Goal: Use online tool/utility: Utilize a website feature to perform a specific function

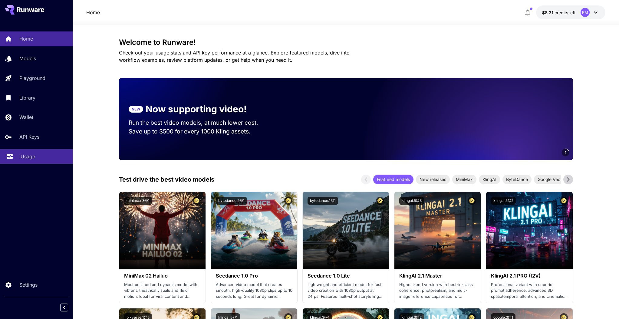
click at [29, 156] on p "Usage" at bounding box center [28, 156] width 15 height 7
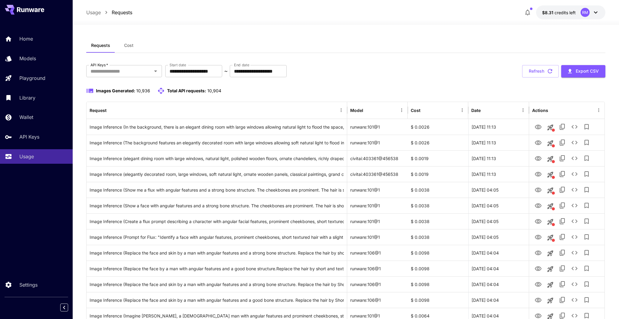
click at [202, 43] on div "Requests Cost" at bounding box center [345, 45] width 519 height 15
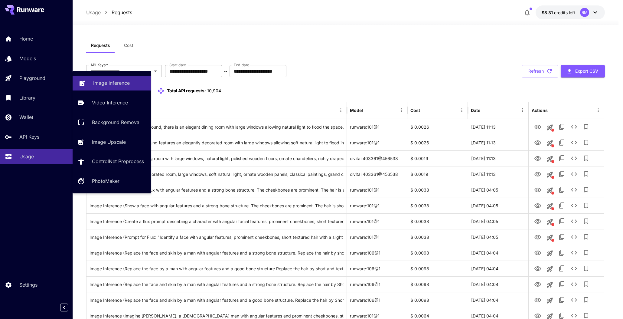
click at [97, 79] on link "Image Inference" at bounding box center [112, 83] width 79 height 15
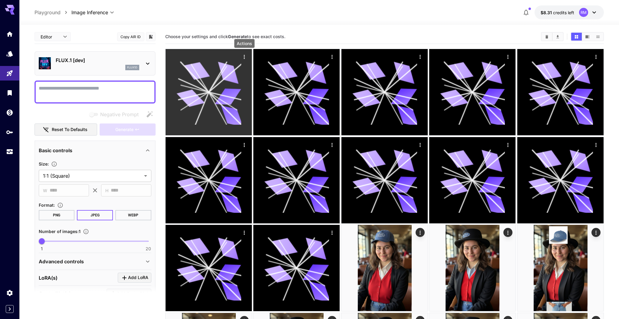
click at [243, 53] on div "Actions" at bounding box center [244, 56] width 6 height 7
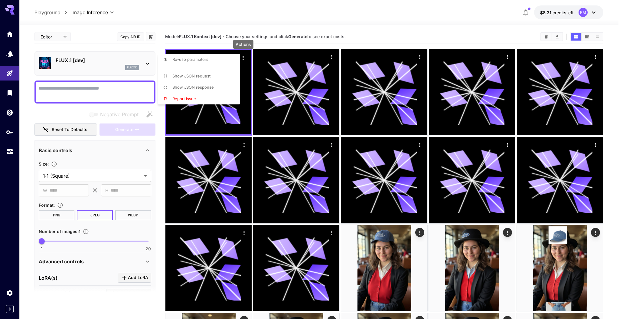
click at [243, 53] on div at bounding box center [311, 159] width 623 height 319
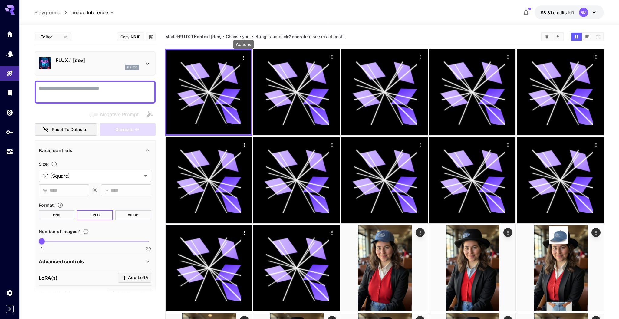
click at [74, 63] on p "FLUX.1 [dev]" at bounding box center [98, 60] width 84 height 7
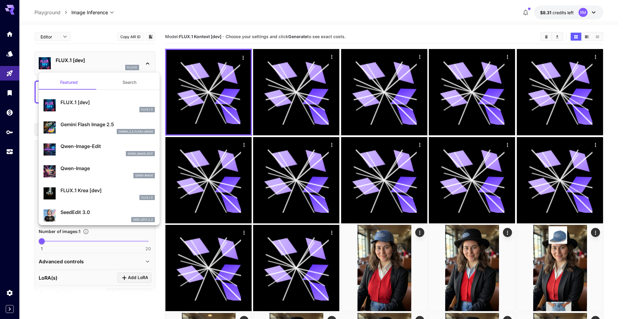
click at [222, 67] on div at bounding box center [311, 159] width 623 height 319
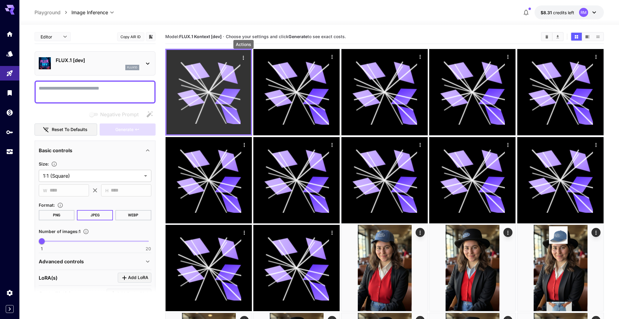
click at [243, 57] on icon "Actions" at bounding box center [243, 58] width 1 height 4
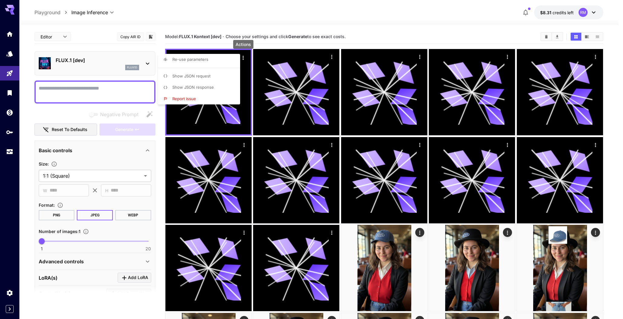
click at [208, 65] on li "Re-use parameters" at bounding box center [201, 59] width 86 height 11
type textarea "**********"
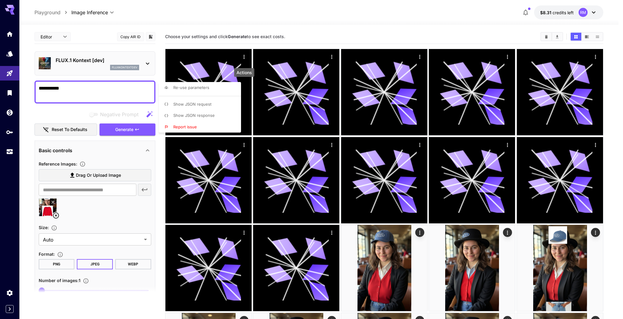
click at [119, 208] on div at bounding box center [311, 159] width 623 height 319
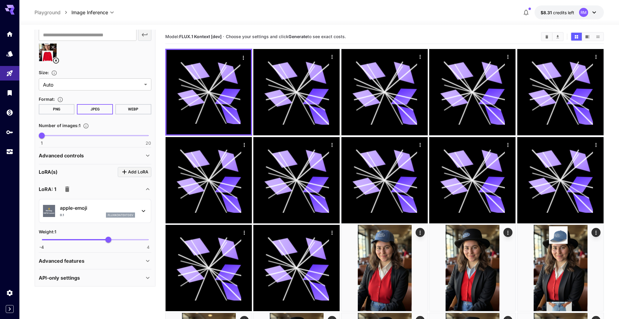
scroll to position [156, 0]
click at [67, 190] on icon "button" at bounding box center [67, 187] width 4 height 5
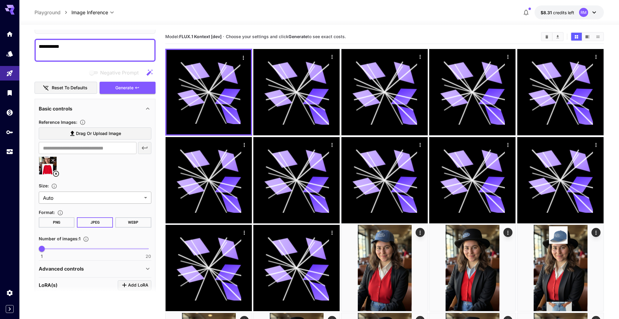
scroll to position [0, 0]
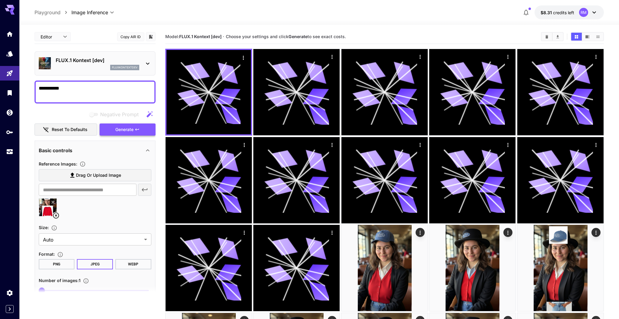
click at [129, 125] on button "Generate" at bounding box center [128, 129] width 56 height 12
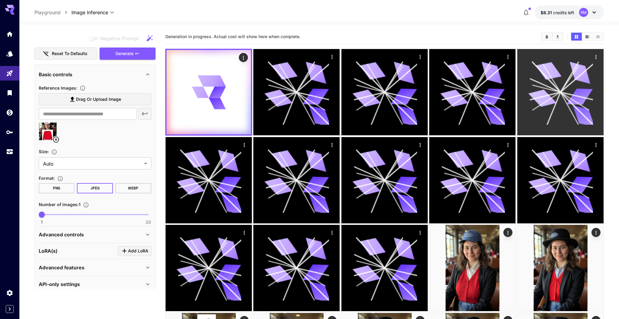
scroll to position [83, 0]
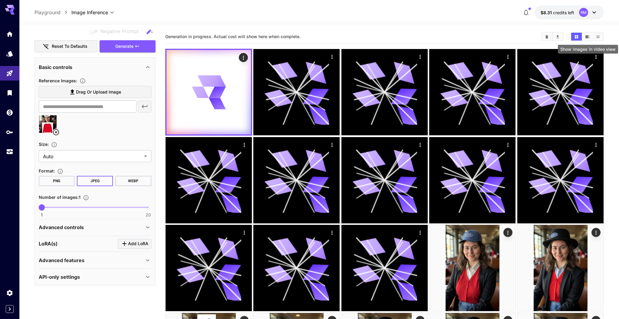
click at [587, 35] on icon "Show images in video view" at bounding box center [587, 36] width 4 height 3
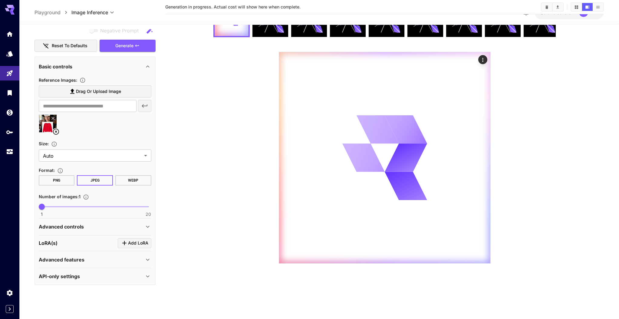
scroll to position [47, 0]
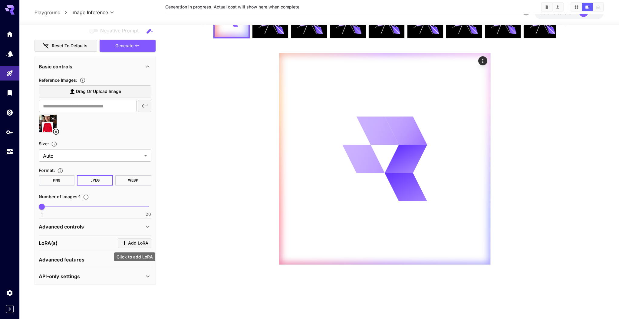
click at [129, 242] on span "Add LoRA" at bounding box center [138, 243] width 20 height 8
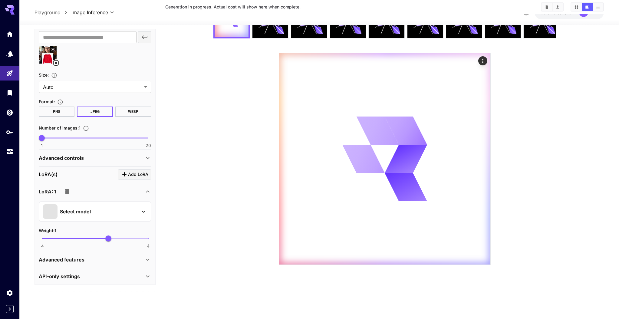
click at [102, 208] on div "Select model" at bounding box center [90, 211] width 94 height 15
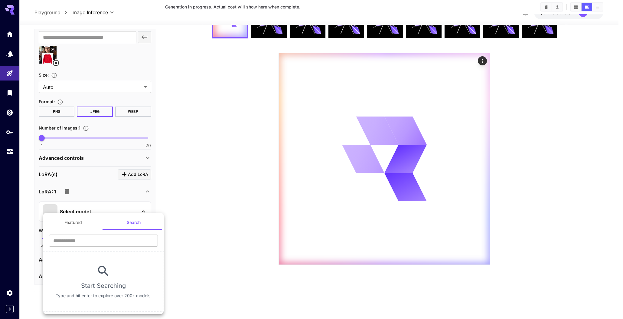
click at [83, 219] on button "Featured" at bounding box center [73, 222] width 61 height 15
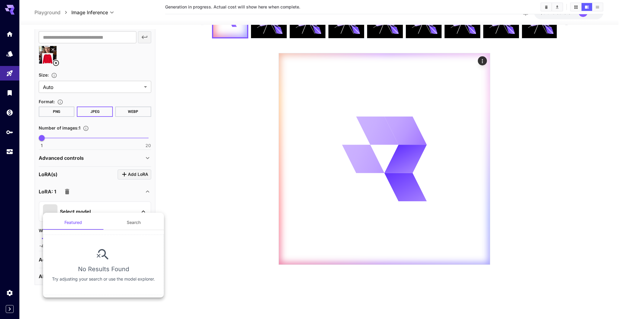
click at [121, 223] on button "Search" at bounding box center [133, 222] width 61 height 15
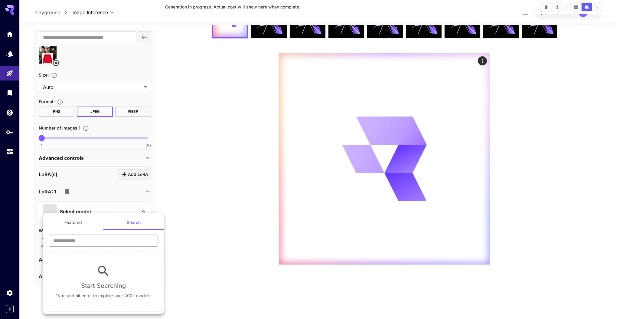
click at [110, 245] on input "text" at bounding box center [103, 240] width 109 height 12
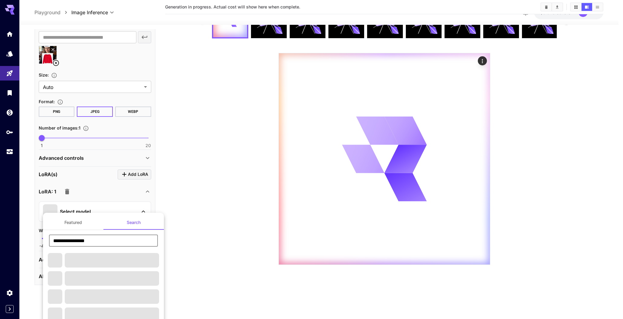
drag, startPoint x: 89, startPoint y: 241, endPoint x: 115, endPoint y: 243, distance: 25.8
click at [115, 243] on input "**********" at bounding box center [103, 240] width 109 height 12
type input "**********"
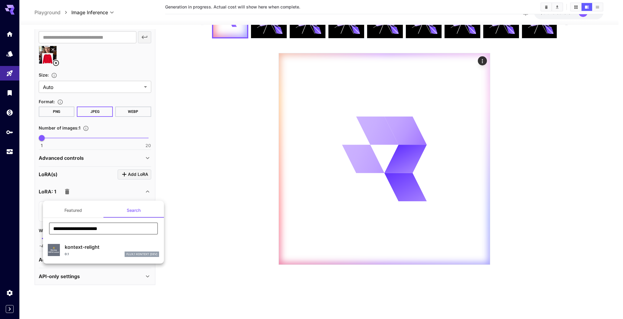
click at [101, 249] on p "kontext-relight" at bounding box center [112, 246] width 94 height 7
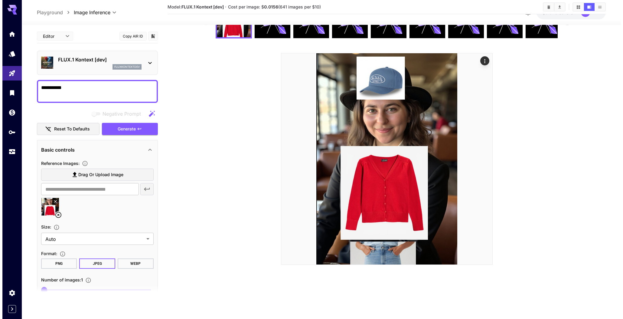
scroll to position [1, 0]
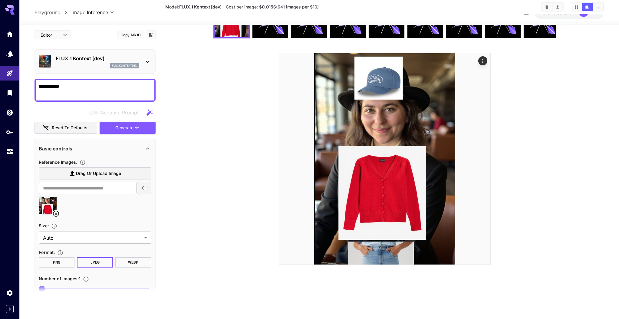
drag, startPoint x: 43, startPoint y: 85, endPoint x: 31, endPoint y: 83, distance: 12.2
click at [31, 83] on section "**********" at bounding box center [318, 149] width 599 height 342
type textarea "**********"
click at [123, 127] on span "Generate" at bounding box center [124, 128] width 18 height 8
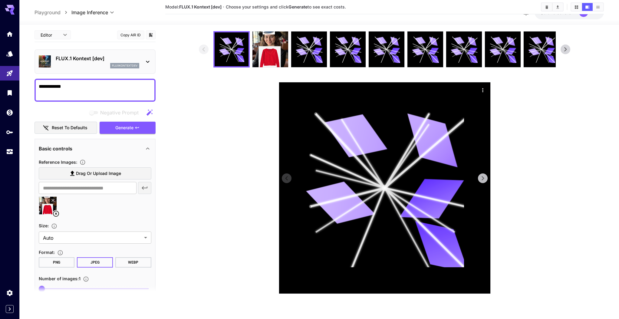
click at [483, 89] on icon "Actions" at bounding box center [483, 90] width 6 height 6
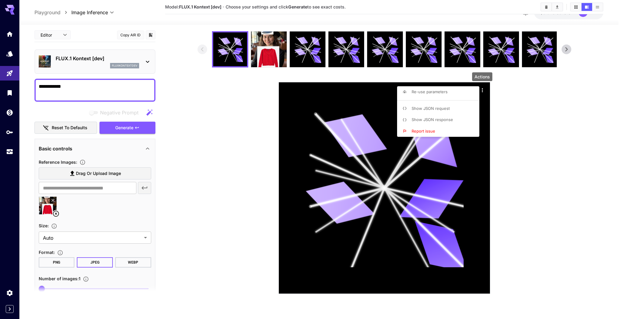
click at [439, 115] on li "Show JSON response" at bounding box center [440, 119] width 86 height 11
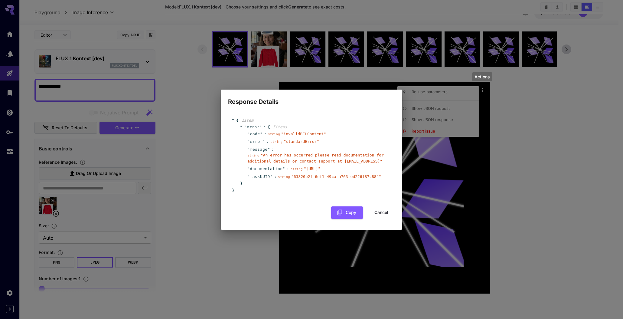
click at [293, 130] on div "" code " : string " invalidBFLContent "" at bounding box center [315, 134] width 149 height 8
click at [293, 132] on span "" invalidBFLContent "" at bounding box center [303, 134] width 45 height 5
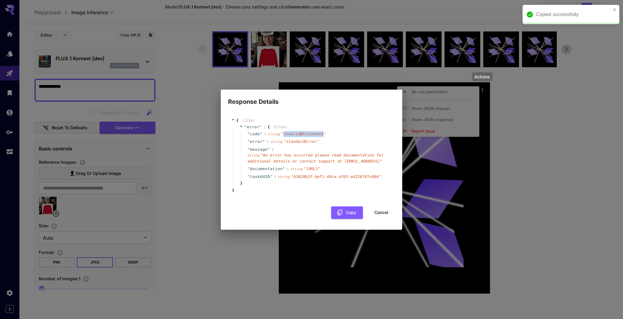
click at [293, 132] on span "" invalidBFLContent "" at bounding box center [303, 134] width 45 height 5
copy span "invalidBFLContent"
click at [575, 139] on div "Response Details { 1 item " error " : { 5 item s " code " : string " invalidBFL…" at bounding box center [311, 159] width 623 height 319
